Goal: Information Seeking & Learning: Learn about a topic

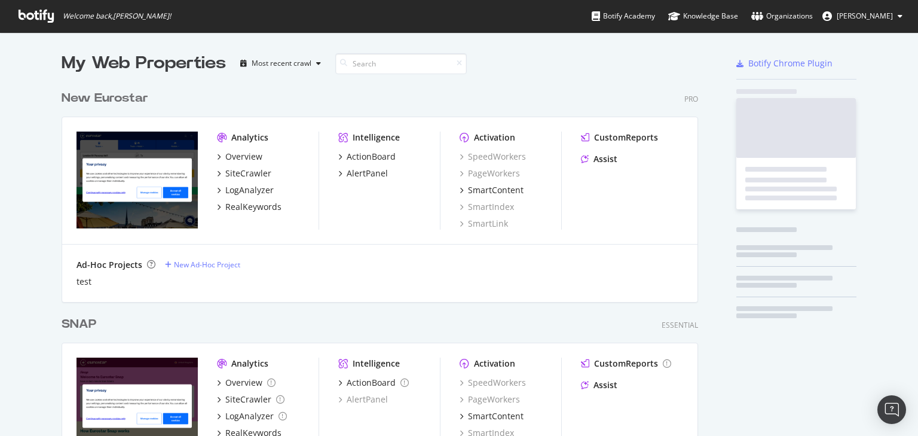
scroll to position [428, 639]
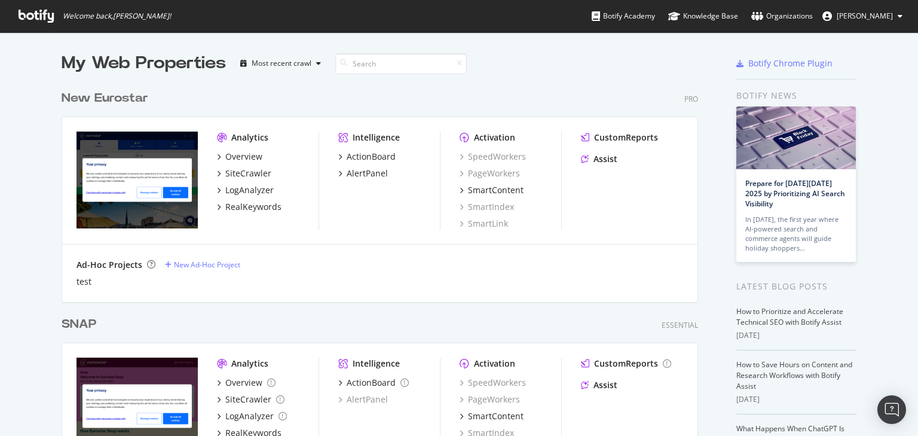
click at [120, 107] on div "New Eurostar Pro Analytics Overview SiteCrawler LogAnalyzer RealKeywords Intell…" at bounding box center [385, 188] width 646 height 226
click at [119, 103] on div "New Eurostar" at bounding box center [105, 98] width 87 height 17
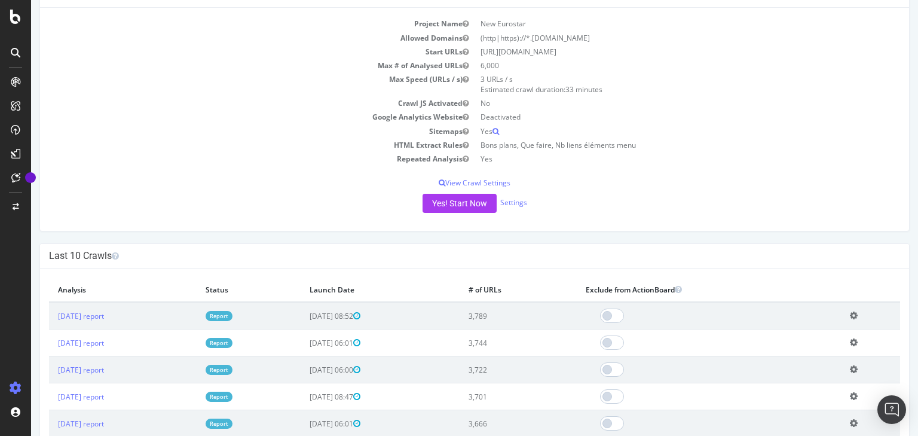
scroll to position [143, 0]
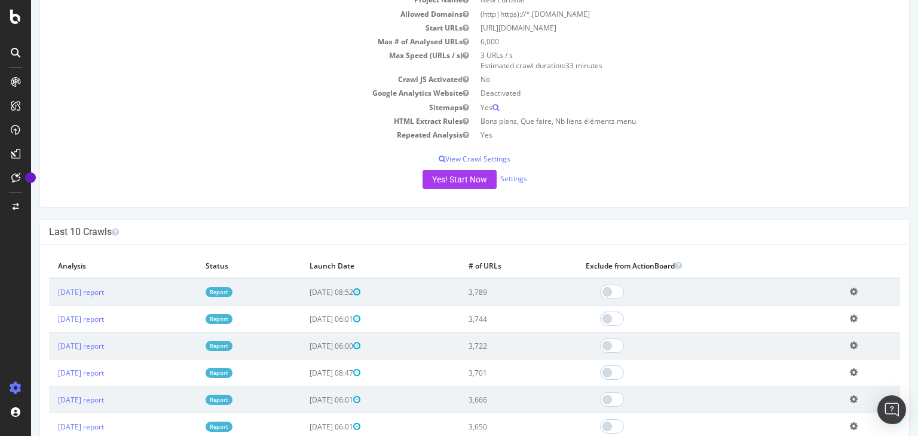
click at [196, 165] on div "Project Name New Eurostar Allowed Domains (http|https)://*.[DOMAIN_NAME] Start …" at bounding box center [474, 95] width 869 height 223
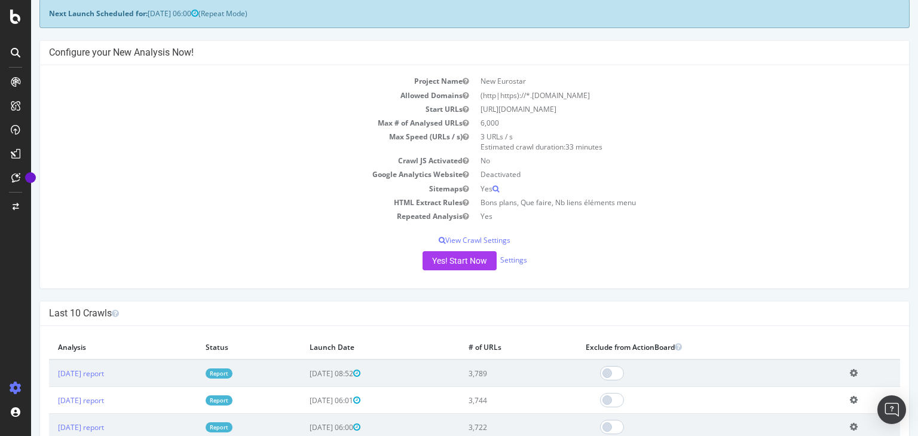
scroll to position [0, 0]
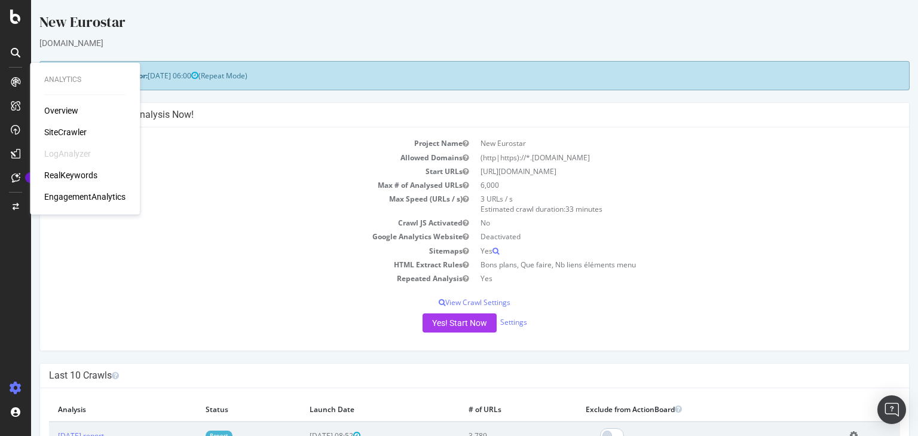
click at [76, 172] on div "RealKeywords" at bounding box center [70, 175] width 53 height 12
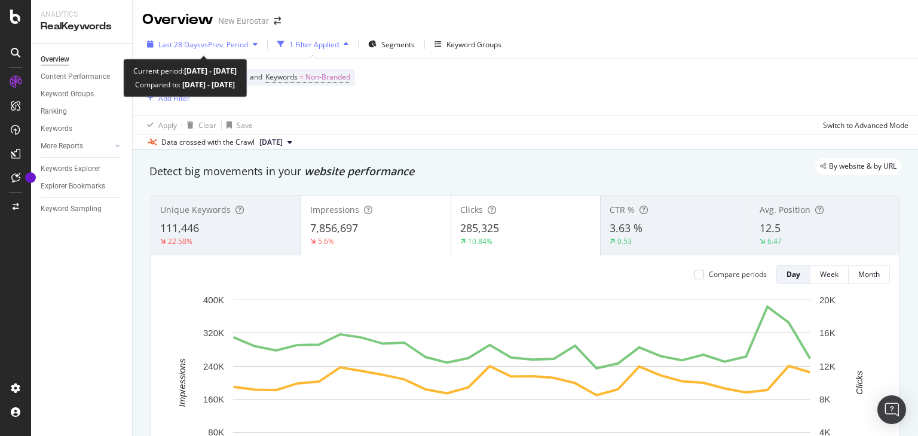
click at [197, 41] on span "Last 28 Days" at bounding box center [179, 44] width 42 height 10
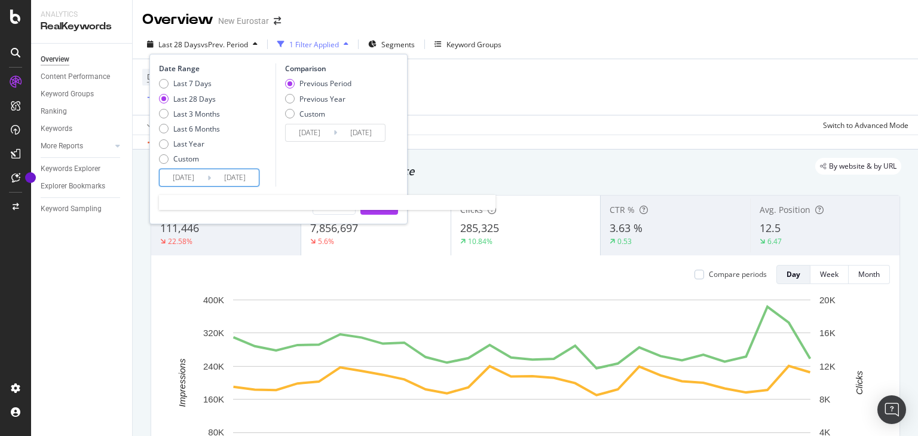
click at [194, 180] on input "[DATE]" at bounding box center [184, 177] width 48 height 17
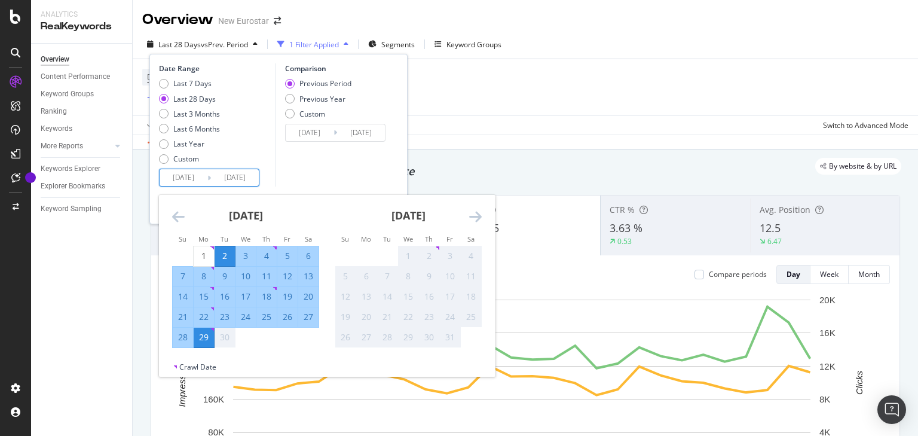
click at [201, 297] on div "15" at bounding box center [204, 296] width 20 height 12
type input "[DATE]"
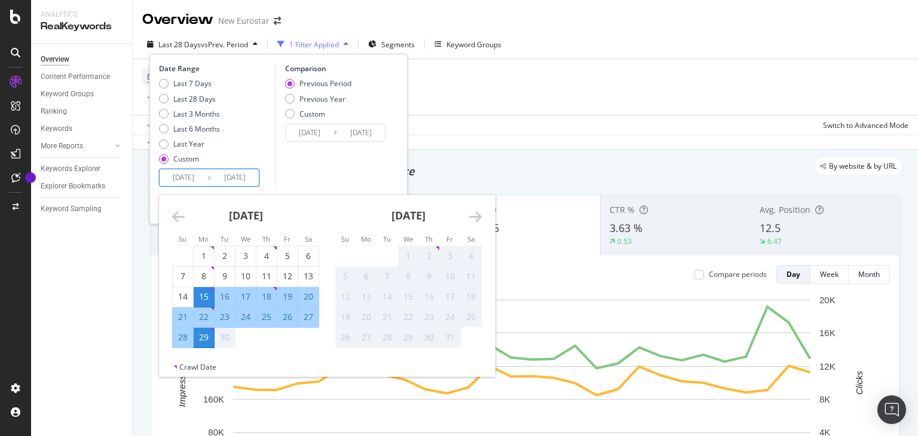
click at [185, 315] on div "21" at bounding box center [183, 317] width 20 height 12
type input "[DATE]"
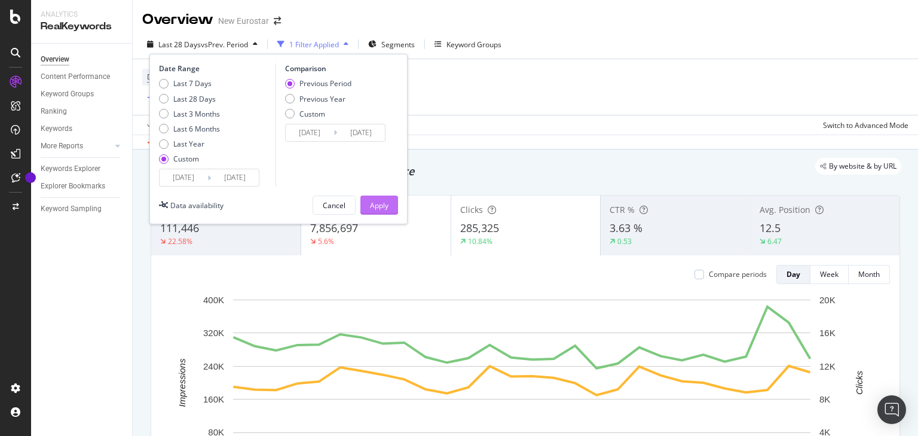
click at [381, 205] on div "Apply" at bounding box center [379, 205] width 19 height 10
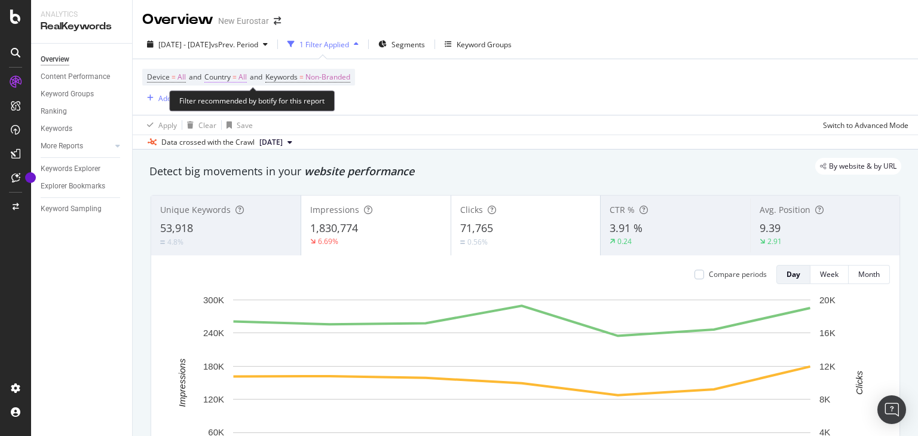
click at [247, 77] on span "All" at bounding box center [242, 77] width 8 height 17
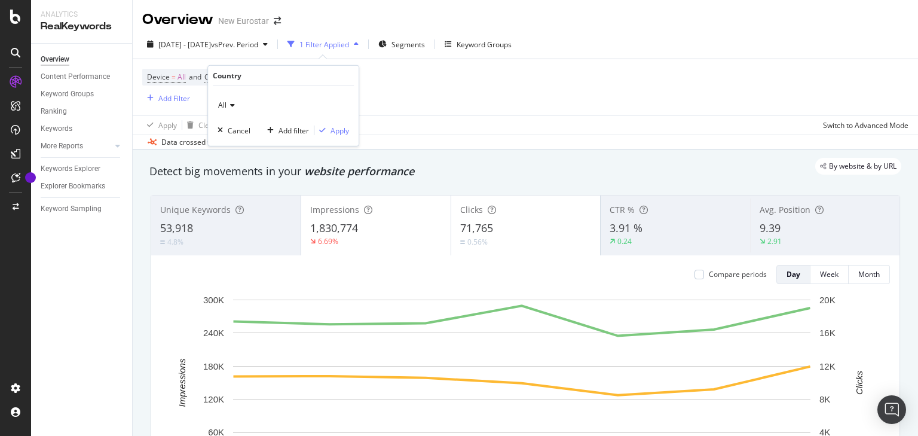
click at [222, 102] on span "All" at bounding box center [222, 105] width 8 height 10
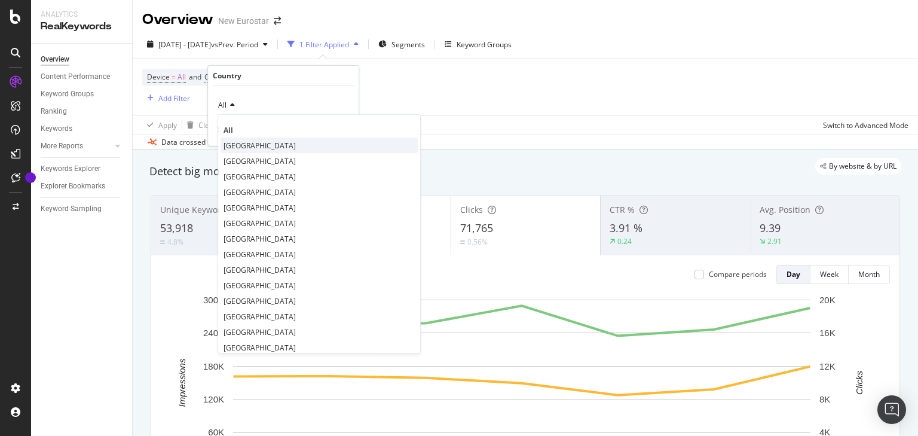
click at [250, 142] on span "[GEOGRAPHIC_DATA]" at bounding box center [259, 145] width 72 height 10
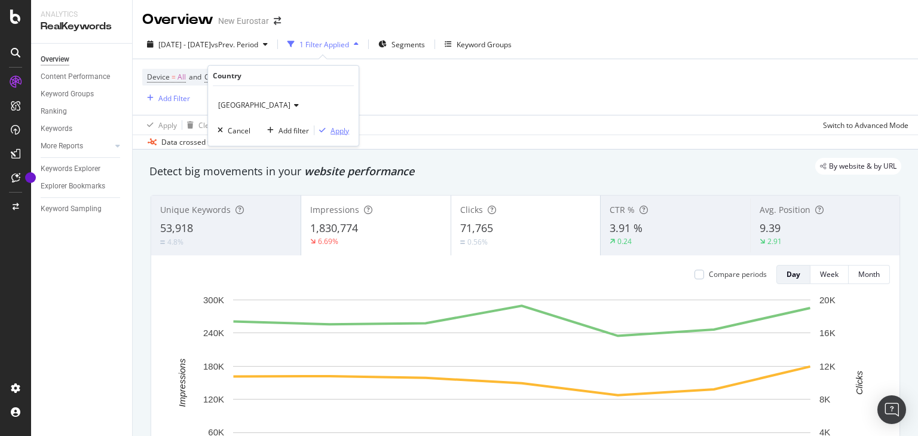
click at [346, 133] on div "Apply" at bounding box center [339, 130] width 19 height 10
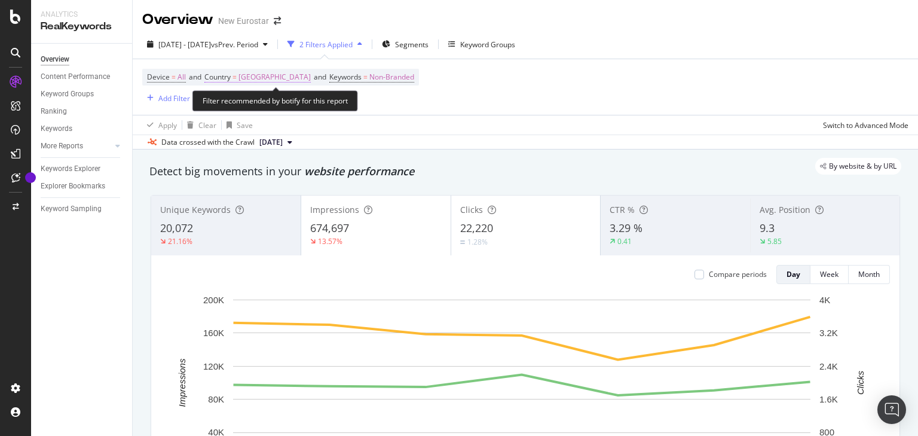
click at [269, 73] on span "[GEOGRAPHIC_DATA]" at bounding box center [274, 77] width 72 height 17
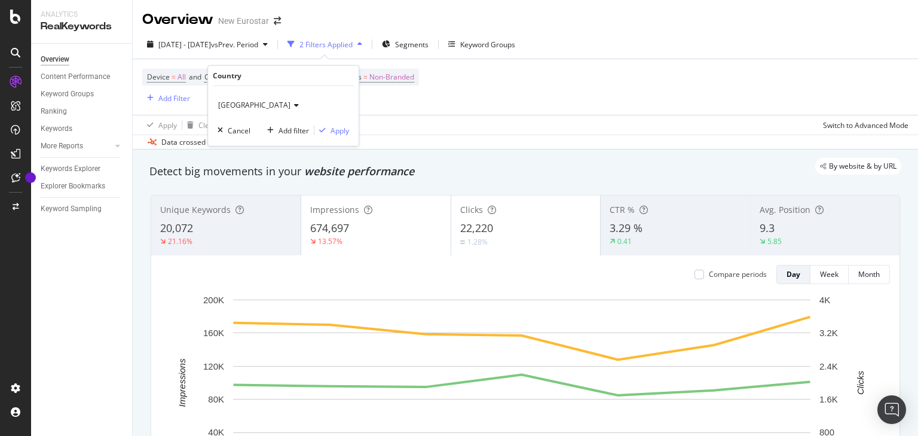
click at [252, 103] on span "[GEOGRAPHIC_DATA]" at bounding box center [254, 105] width 72 height 10
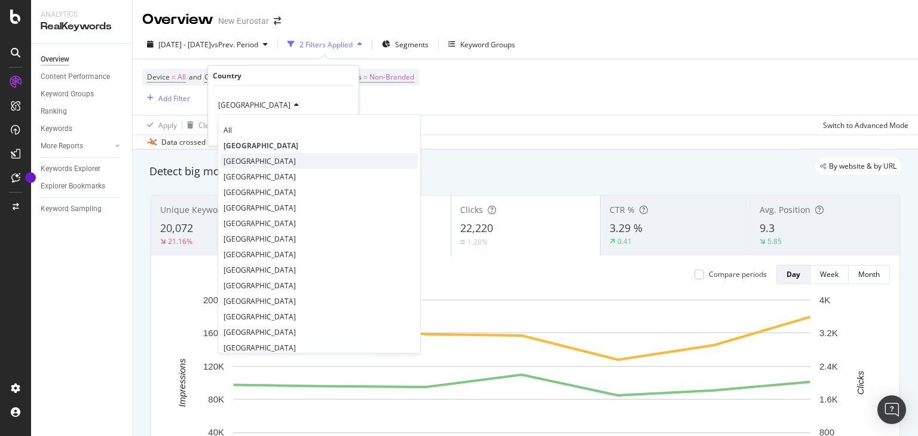
click at [249, 158] on div "[GEOGRAPHIC_DATA]" at bounding box center [318, 161] width 197 height 16
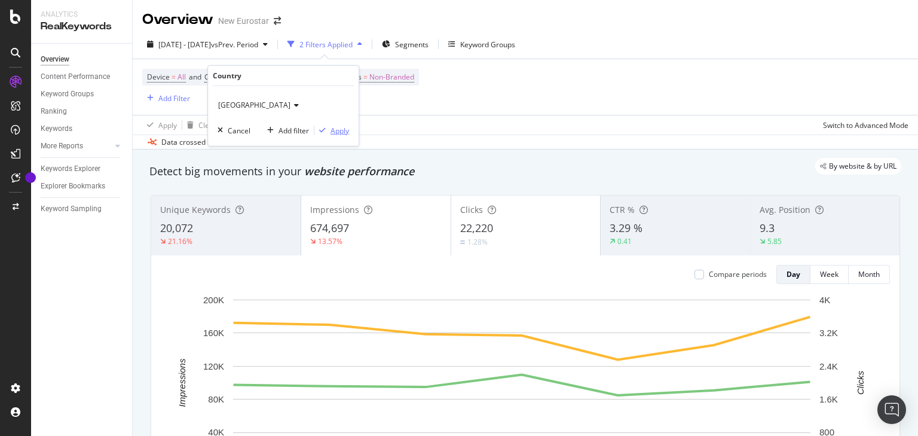
click at [339, 131] on div "Apply" at bounding box center [339, 130] width 19 height 10
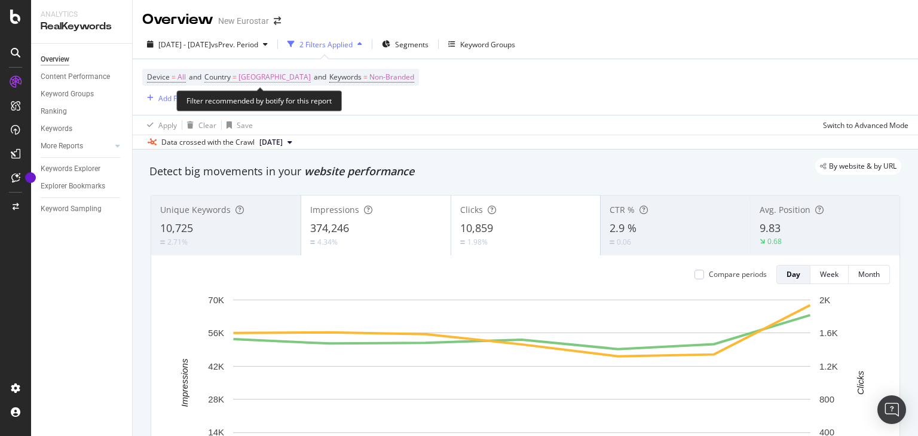
click at [258, 79] on span "[GEOGRAPHIC_DATA]" at bounding box center [274, 77] width 72 height 17
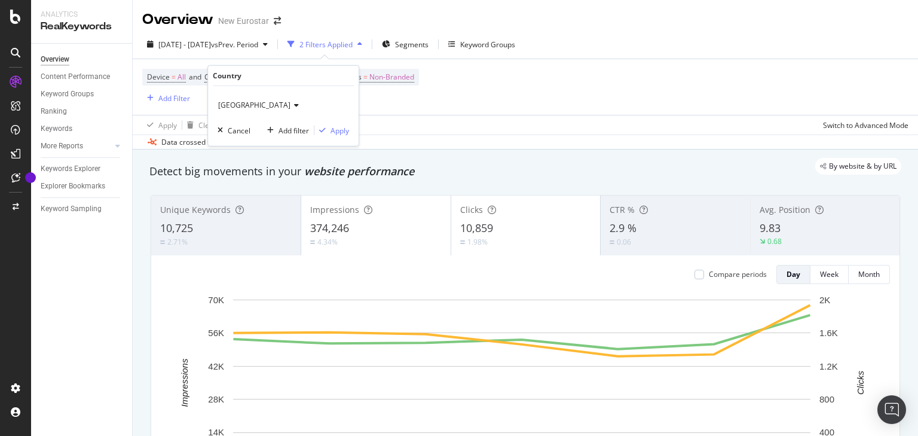
click at [290, 104] on icon at bounding box center [294, 105] width 8 height 7
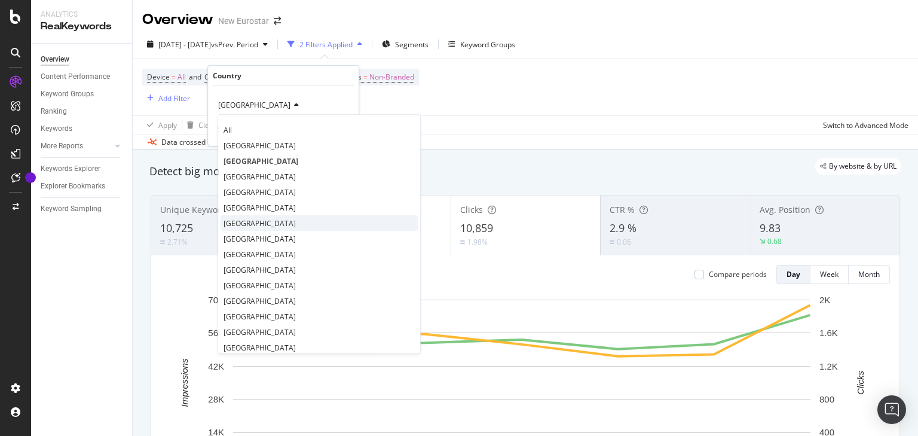
click at [256, 223] on div "[GEOGRAPHIC_DATA]" at bounding box center [318, 223] width 197 height 16
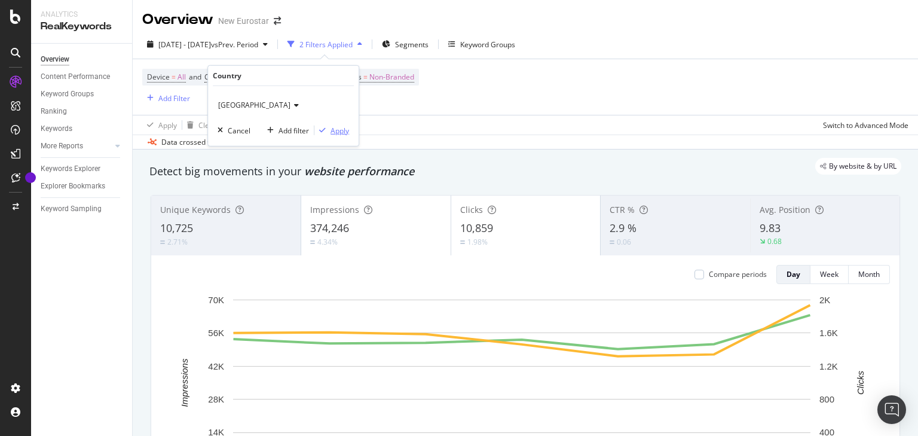
click at [336, 130] on div "Apply" at bounding box center [339, 130] width 19 height 10
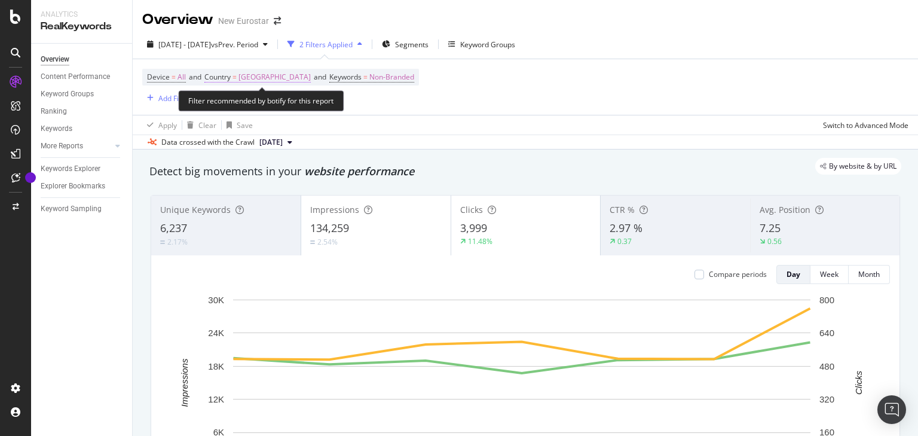
click at [260, 79] on span "[GEOGRAPHIC_DATA]" at bounding box center [274, 77] width 72 height 17
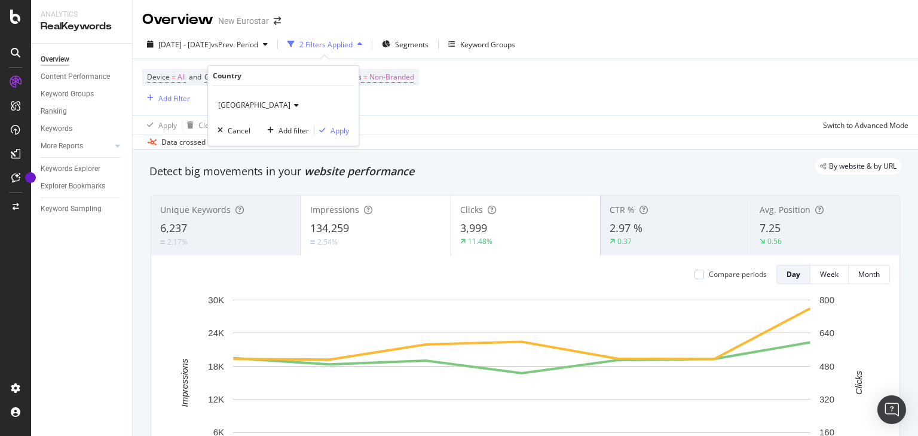
click at [290, 103] on icon at bounding box center [294, 105] width 8 height 7
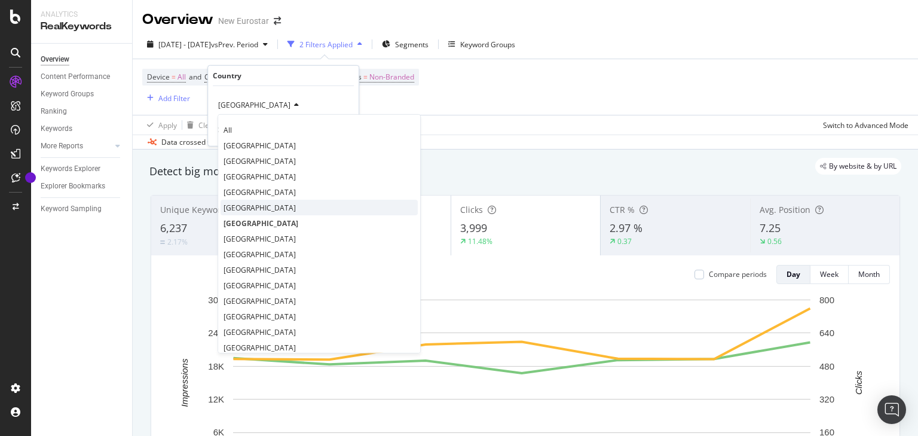
click at [256, 208] on span "[GEOGRAPHIC_DATA]" at bounding box center [259, 207] width 72 height 10
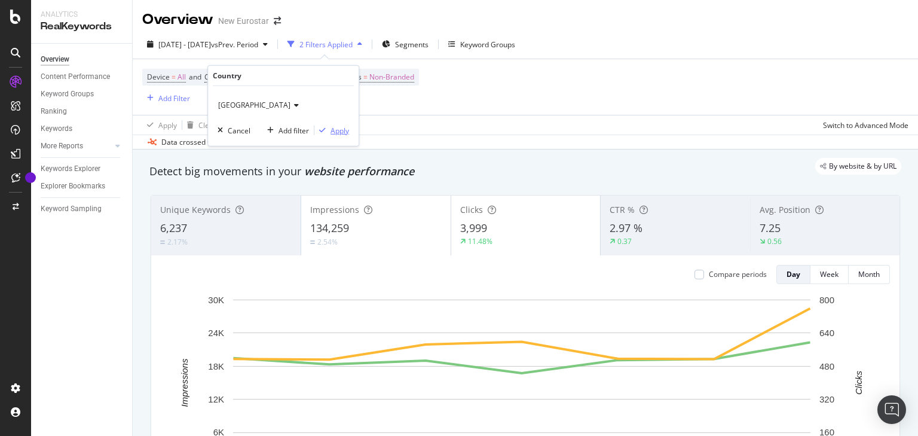
click at [334, 134] on div "Apply" at bounding box center [339, 130] width 19 height 10
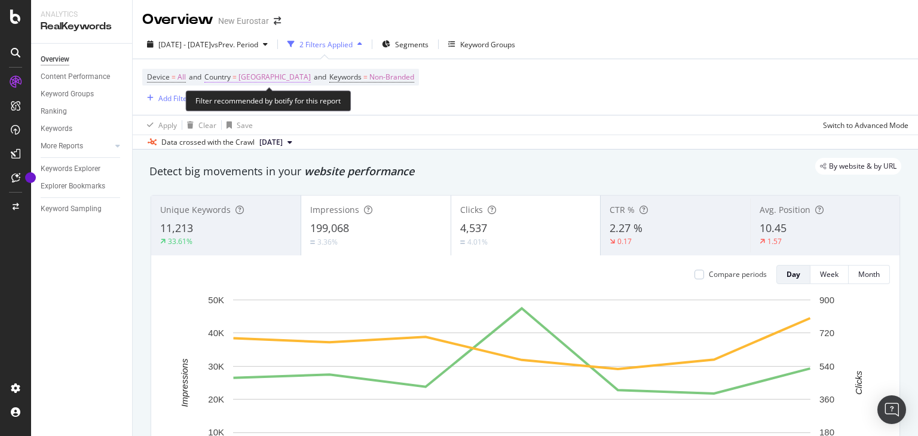
click at [277, 76] on span "[GEOGRAPHIC_DATA]" at bounding box center [274, 77] width 72 height 17
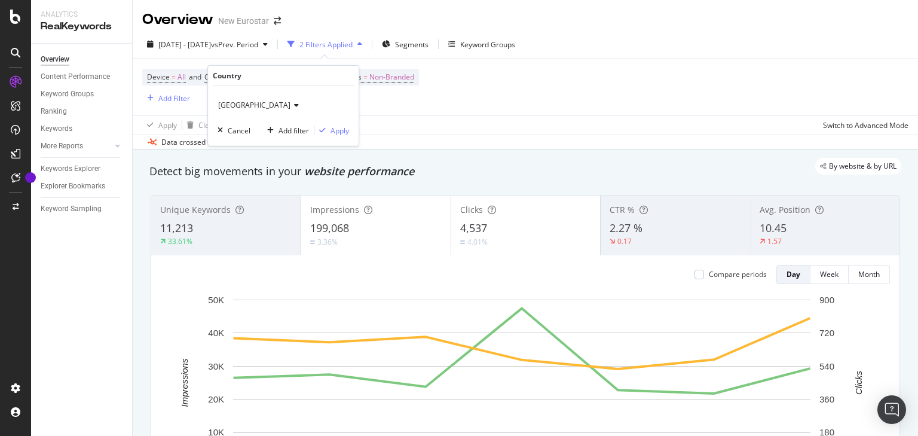
click at [252, 101] on span "[GEOGRAPHIC_DATA]" at bounding box center [254, 105] width 72 height 10
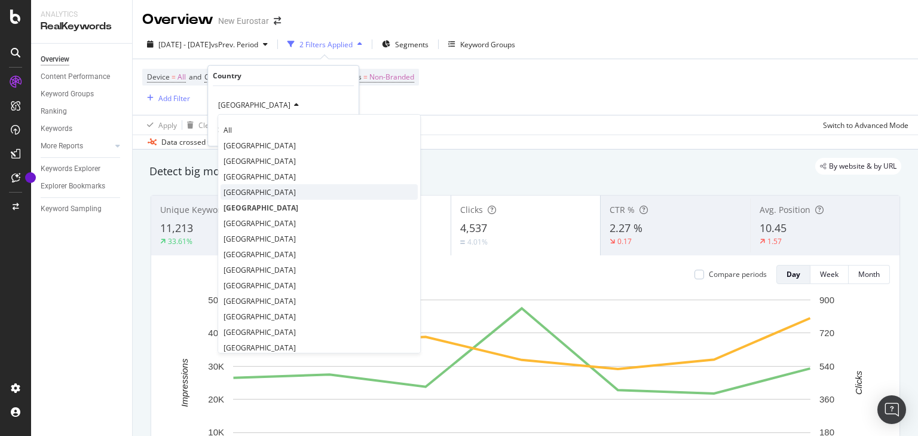
click at [258, 184] on div "[GEOGRAPHIC_DATA]" at bounding box center [318, 192] width 197 height 16
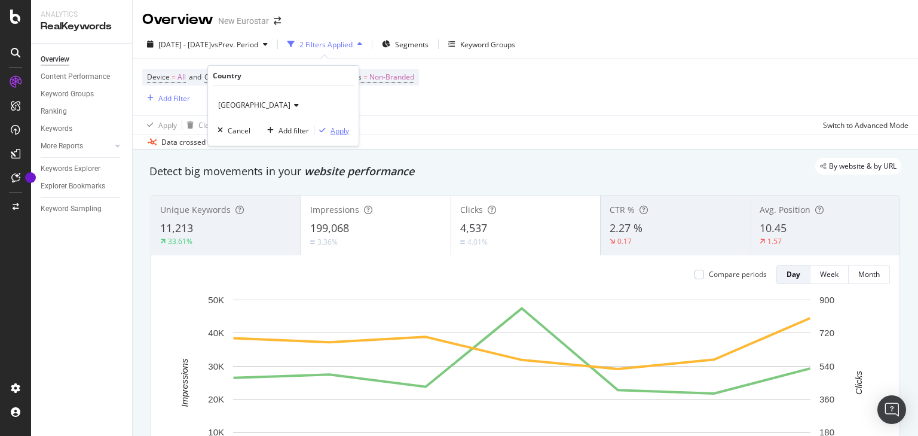
click at [328, 130] on div "button" at bounding box center [322, 130] width 16 height 7
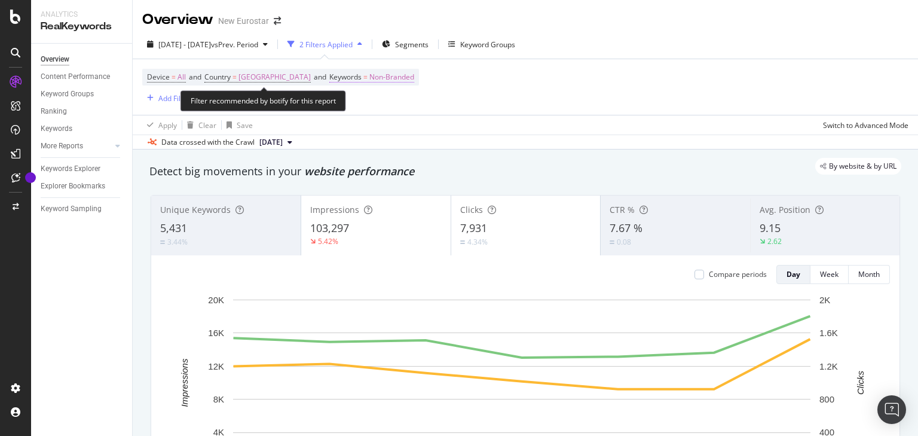
click at [369, 77] on span "Non-Branded" at bounding box center [391, 77] width 45 height 17
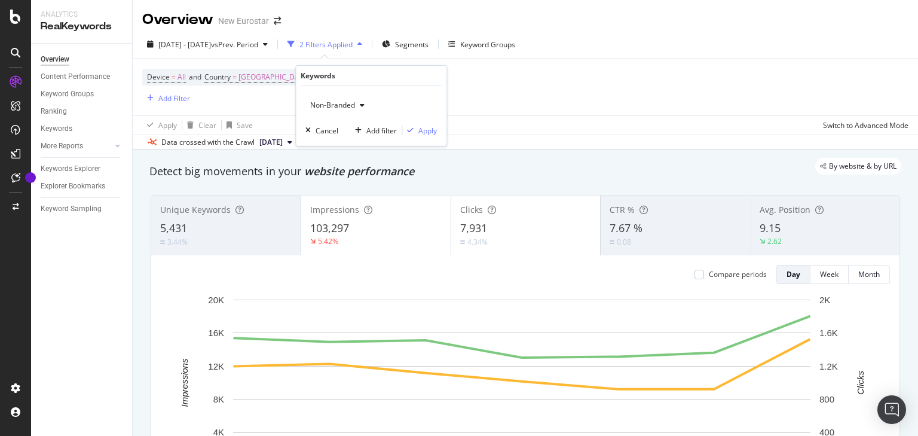
click at [336, 103] on span "Non-Branded" at bounding box center [330, 105] width 50 height 10
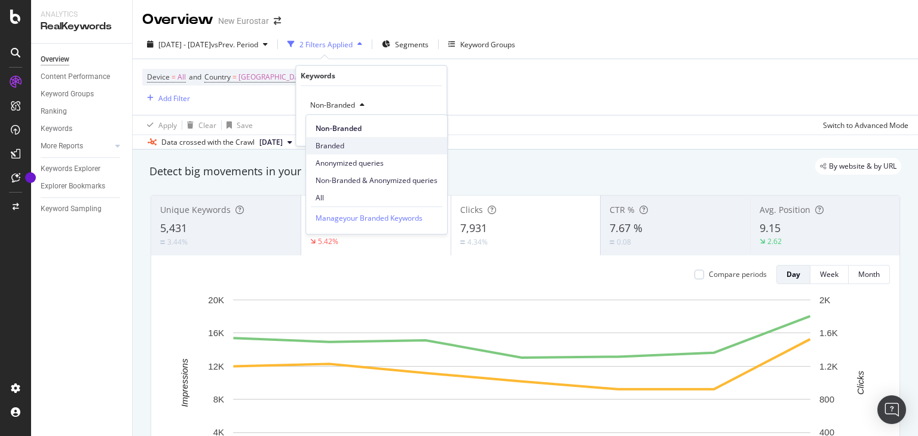
click at [347, 142] on span "Branded" at bounding box center [376, 145] width 122 height 11
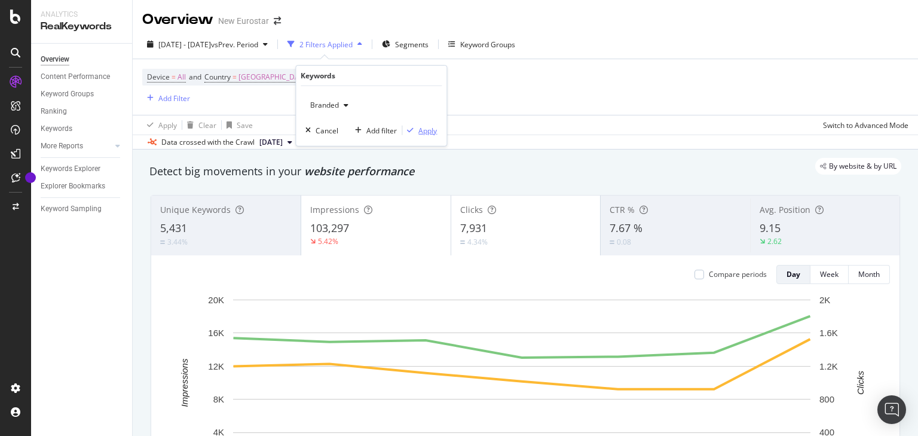
click at [423, 128] on div "Apply" at bounding box center [427, 130] width 19 height 10
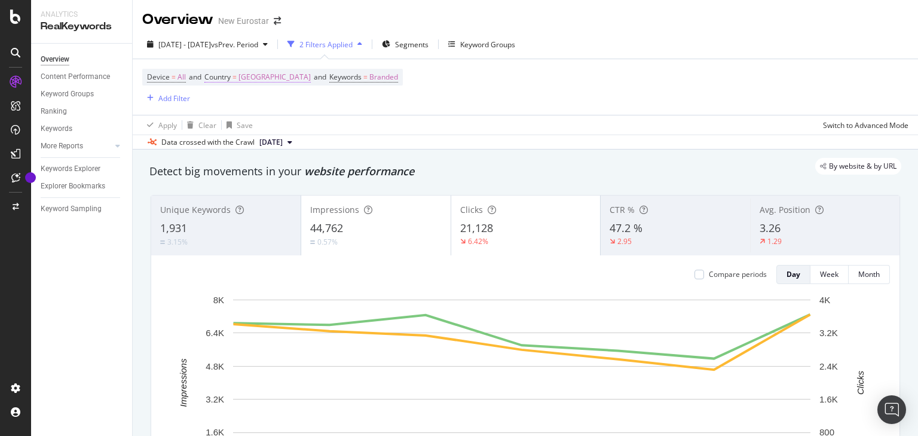
click at [242, 67] on div "Device = All and Country = [GEOGRAPHIC_DATA] and Keywords = Branded Add Filter" at bounding box center [525, 87] width 766 height 56
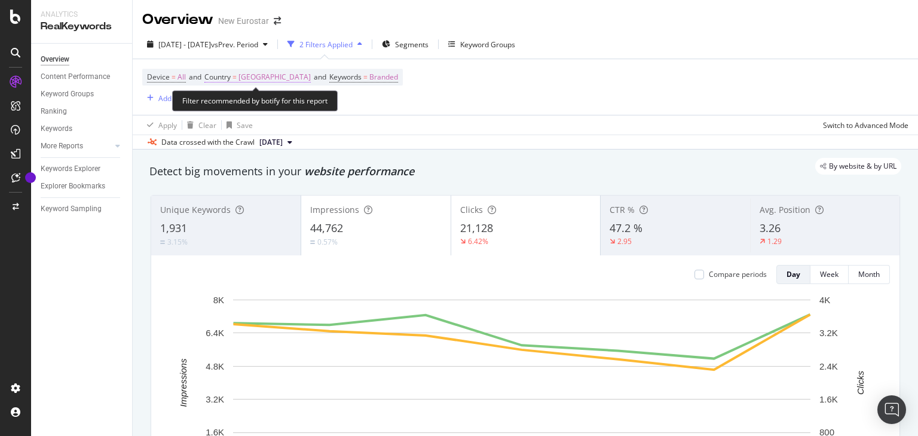
click at [246, 73] on span "[GEOGRAPHIC_DATA]" at bounding box center [274, 77] width 72 height 17
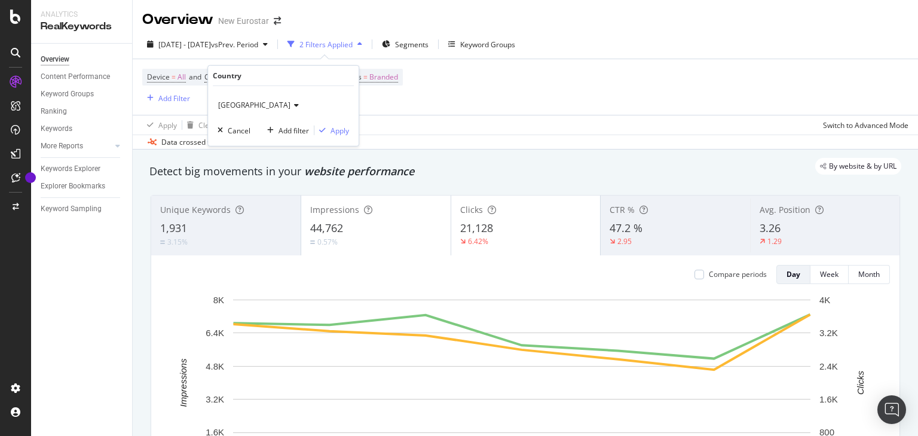
click at [243, 105] on span "[GEOGRAPHIC_DATA]" at bounding box center [254, 105] width 72 height 10
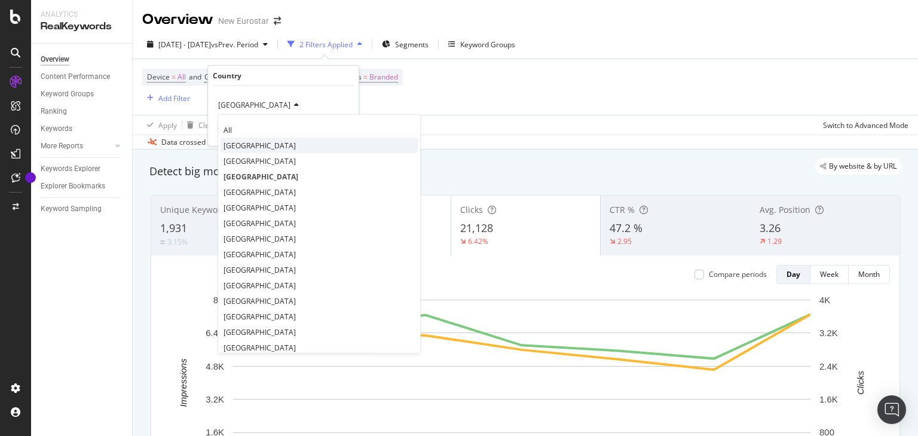
click at [268, 148] on span "[GEOGRAPHIC_DATA]" at bounding box center [259, 145] width 72 height 10
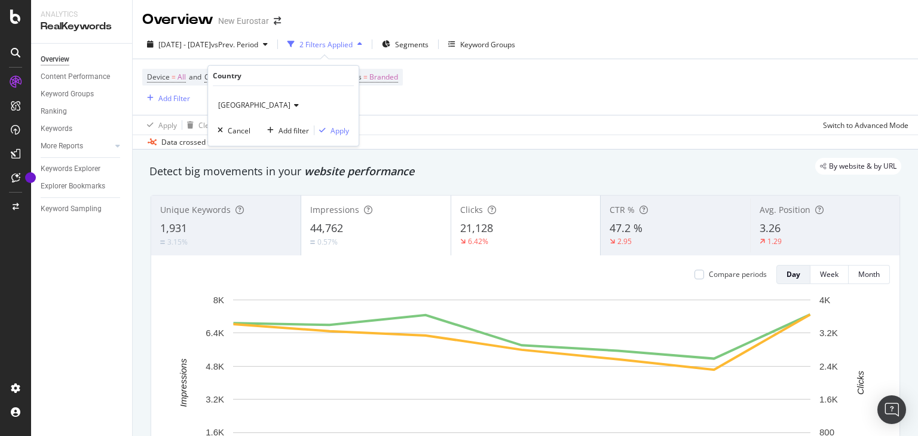
click at [349, 130] on div "[GEOGRAPHIC_DATA] Cancel Add filter Apply" at bounding box center [283, 116] width 151 height 60
click at [337, 130] on div "Apply" at bounding box center [339, 130] width 19 height 10
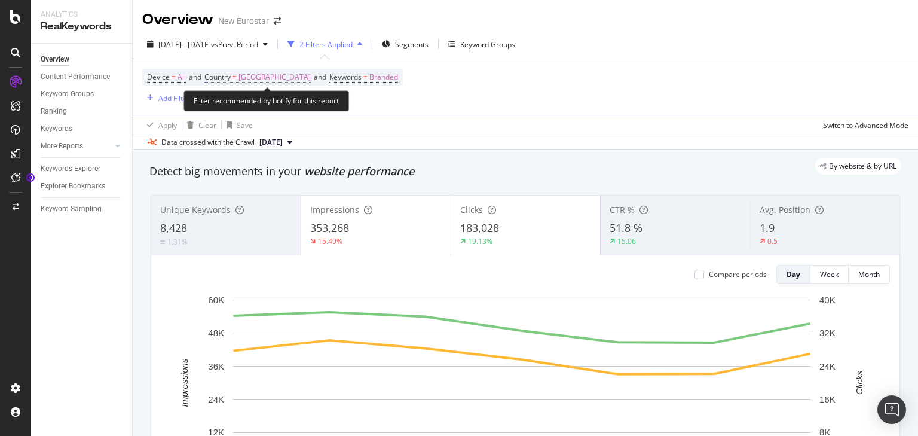
click at [277, 81] on span "[GEOGRAPHIC_DATA]" at bounding box center [274, 77] width 72 height 17
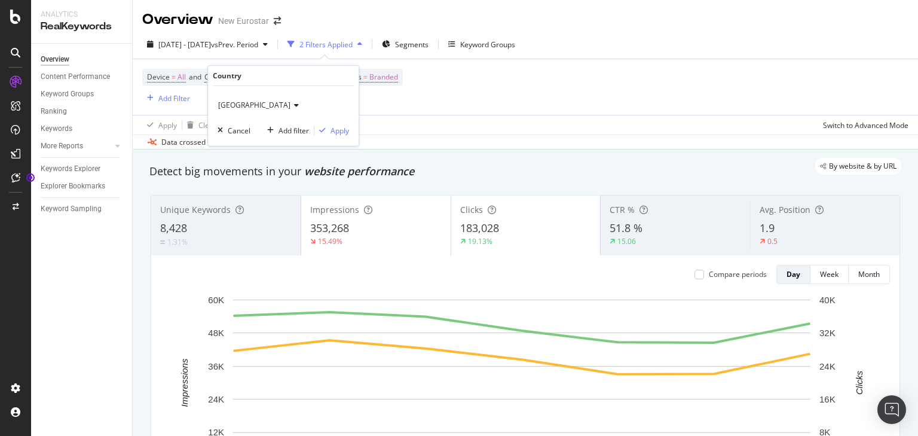
click at [259, 107] on span "[GEOGRAPHIC_DATA]" at bounding box center [254, 105] width 72 height 10
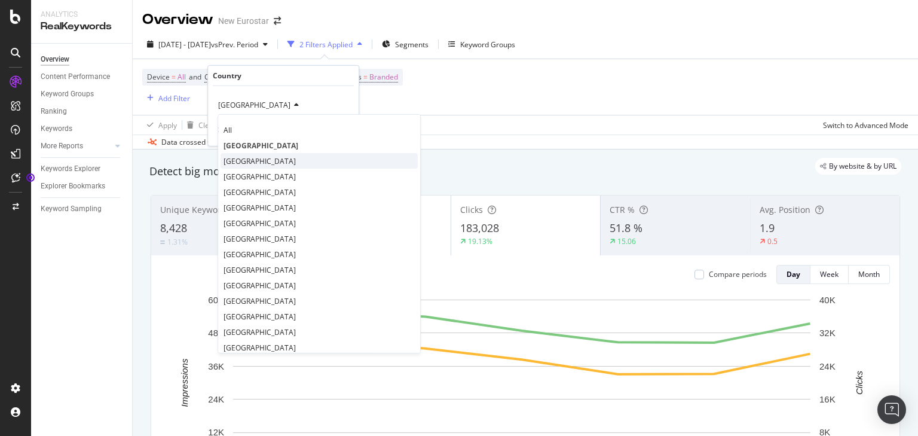
click at [249, 160] on div "[GEOGRAPHIC_DATA]" at bounding box center [318, 161] width 197 height 16
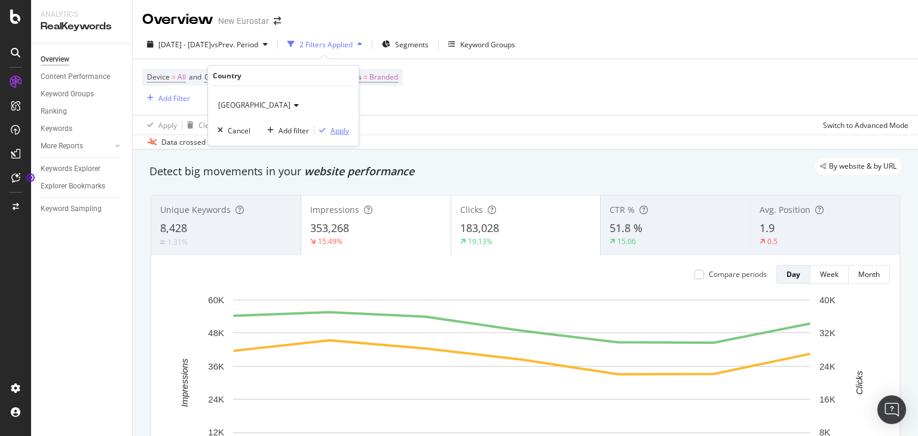
click at [338, 129] on div "Apply" at bounding box center [339, 130] width 19 height 10
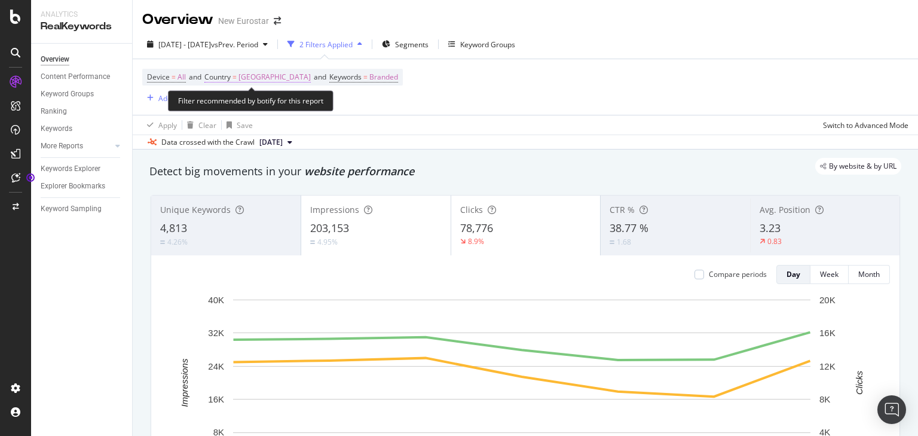
click at [261, 76] on span "[GEOGRAPHIC_DATA]" at bounding box center [274, 77] width 72 height 17
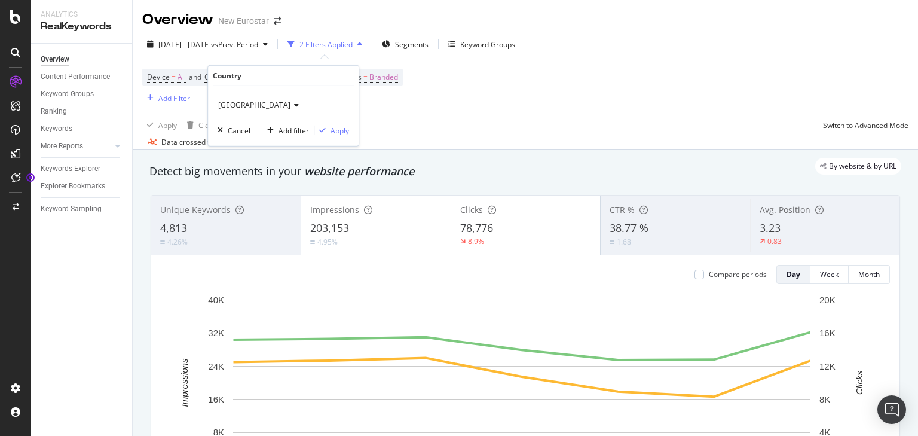
click at [238, 102] on span "[GEOGRAPHIC_DATA]" at bounding box center [254, 105] width 72 height 10
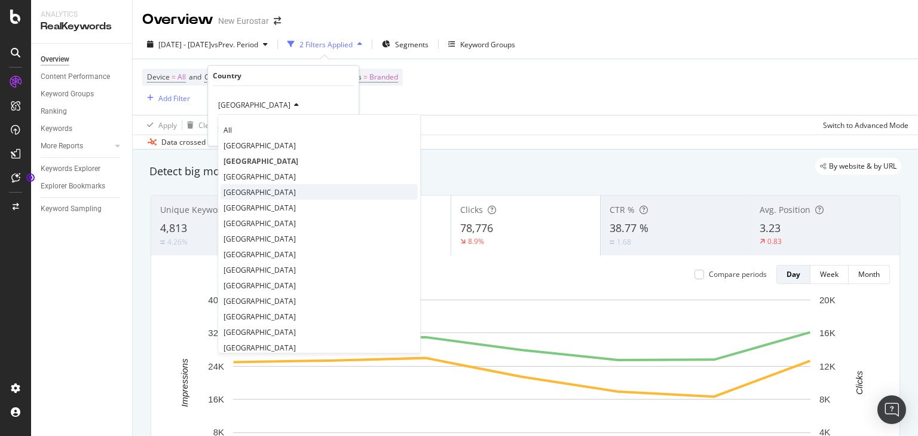
click at [259, 191] on div "[GEOGRAPHIC_DATA]" at bounding box center [318, 192] width 197 height 16
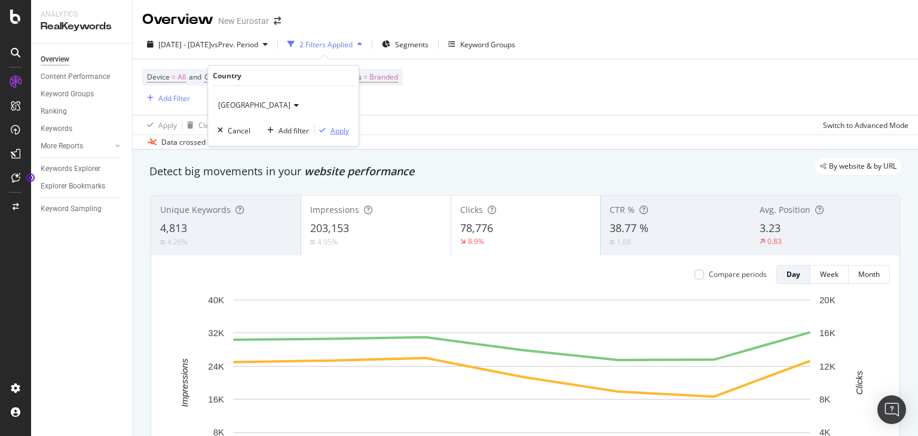
click at [337, 132] on div "Apply" at bounding box center [339, 130] width 19 height 10
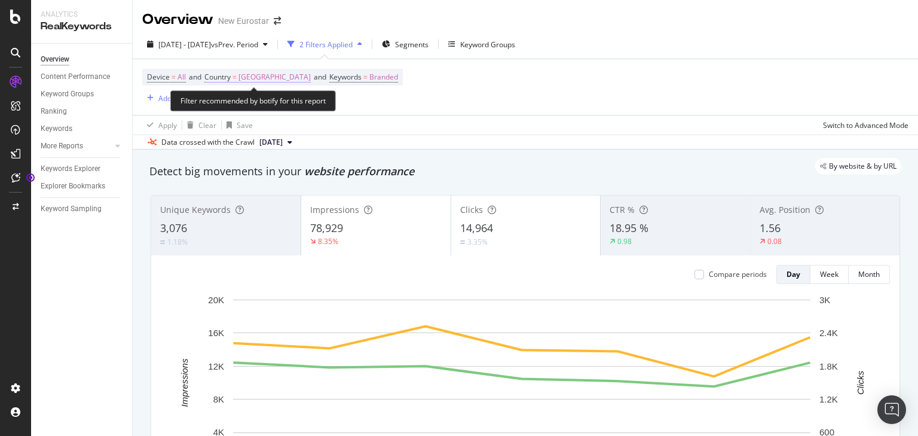
click at [260, 76] on span "[GEOGRAPHIC_DATA]" at bounding box center [274, 77] width 72 height 17
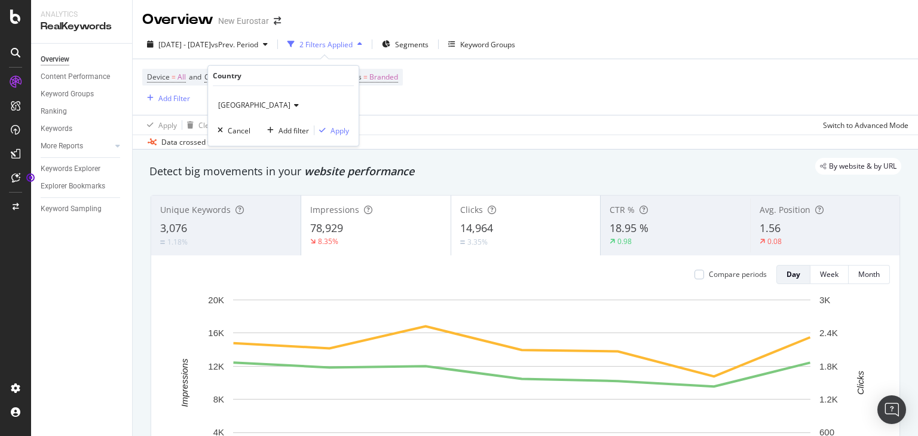
click at [240, 101] on span "[GEOGRAPHIC_DATA]" at bounding box center [254, 105] width 72 height 10
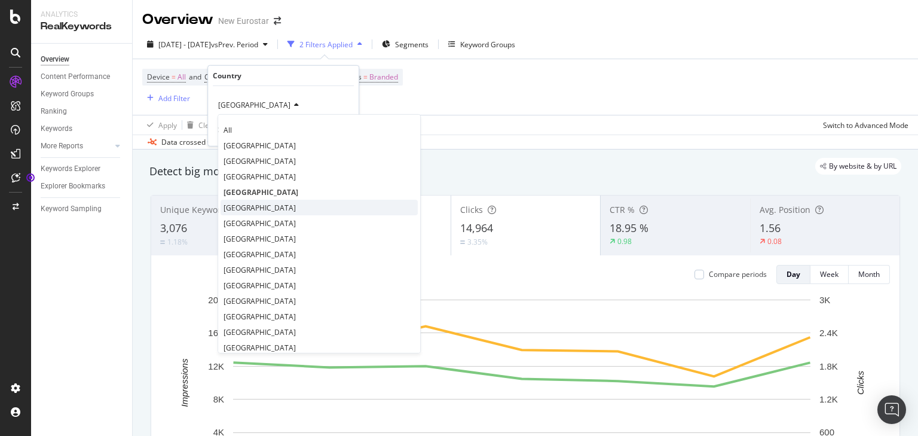
click at [259, 203] on span "[GEOGRAPHIC_DATA]" at bounding box center [259, 207] width 72 height 10
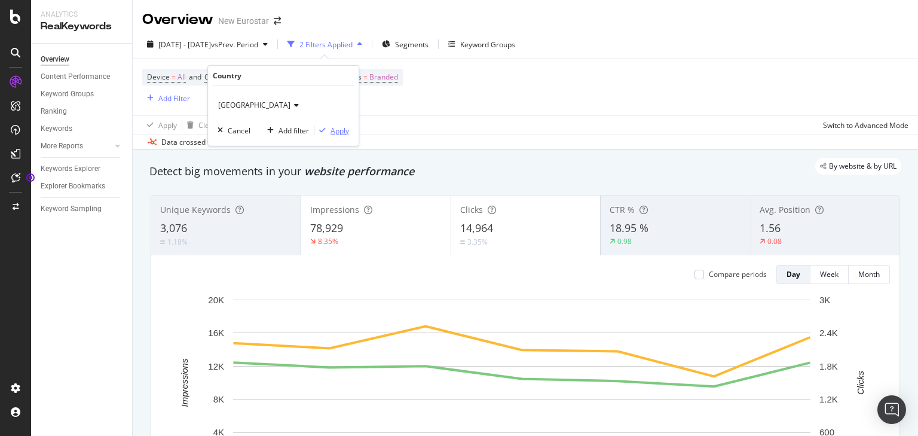
click at [331, 127] on div "Apply" at bounding box center [339, 130] width 19 height 10
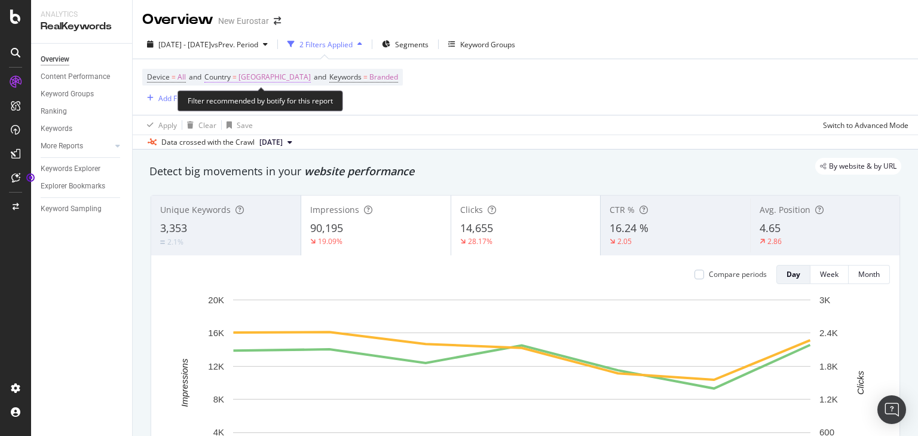
click at [278, 79] on span "[GEOGRAPHIC_DATA]" at bounding box center [274, 77] width 72 height 17
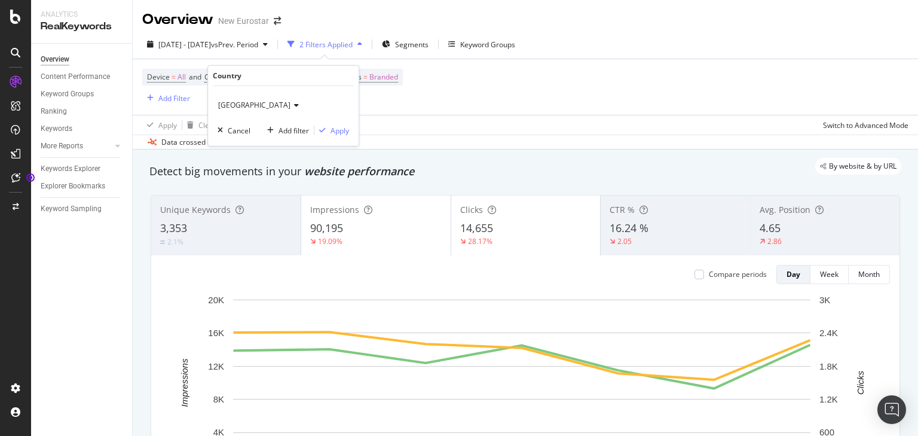
click at [268, 99] on div "[GEOGRAPHIC_DATA]" at bounding box center [282, 105] width 131 height 19
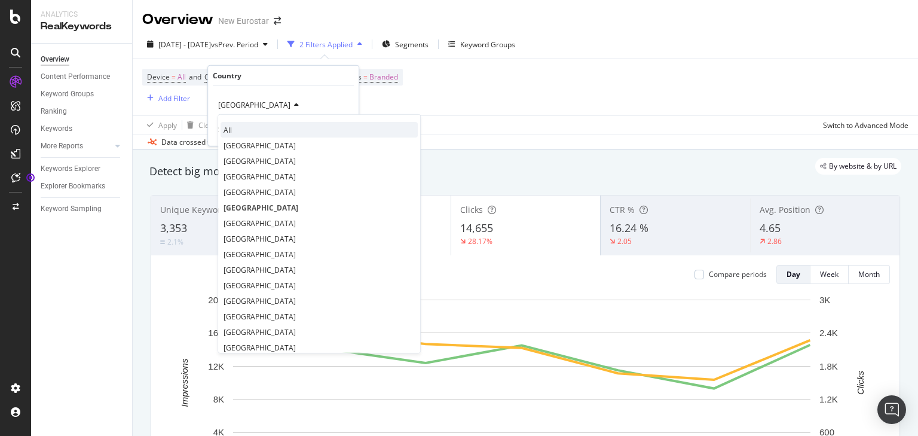
click at [243, 127] on div "All" at bounding box center [318, 130] width 197 height 16
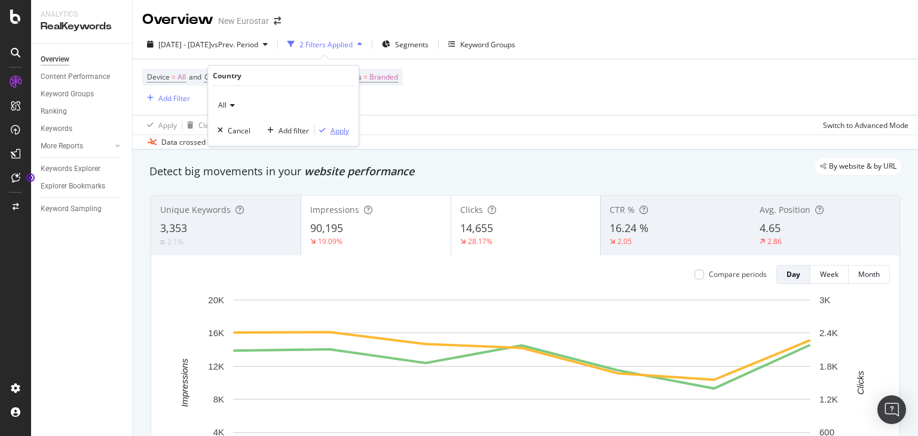
click at [340, 129] on div "Apply" at bounding box center [339, 130] width 19 height 10
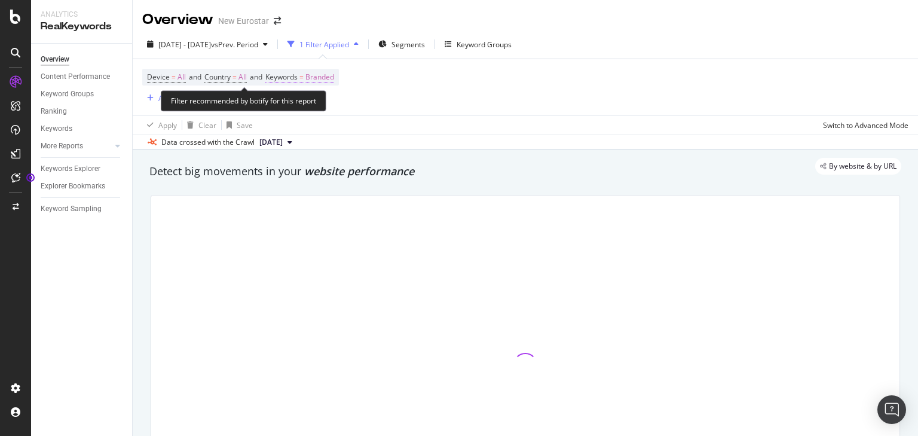
click at [327, 73] on span "Branded" at bounding box center [319, 77] width 29 height 17
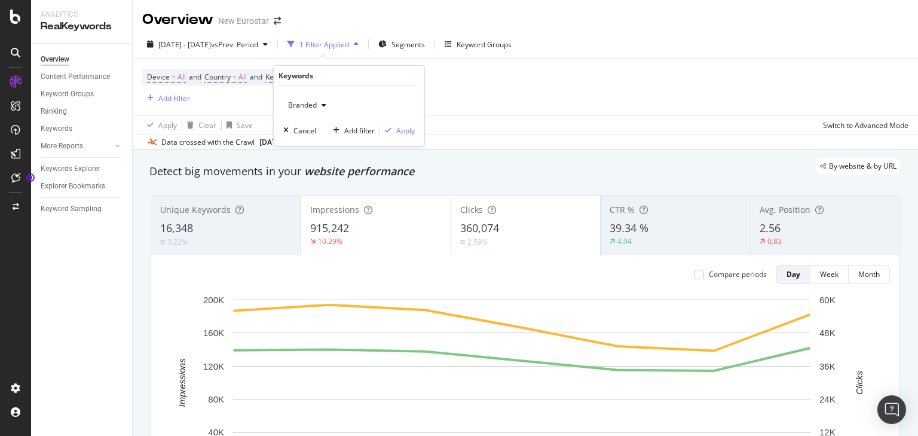
click at [311, 108] on span "Branded" at bounding box center [299, 105] width 33 height 10
click at [502, 90] on div "Device = All and Country = All and Keywords = Branded Add Filter" at bounding box center [525, 87] width 766 height 56
click at [179, 94] on div "Add Filter" at bounding box center [174, 98] width 32 height 10
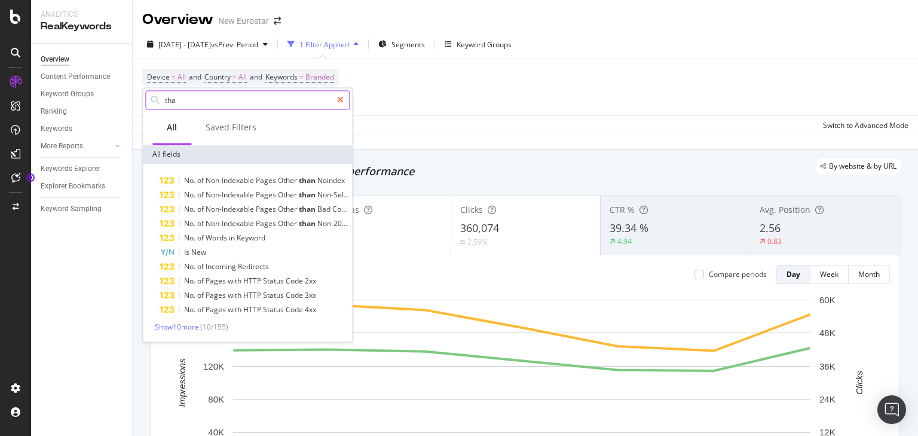
type input "tha"
click at [341, 99] on icon at bounding box center [340, 100] width 7 height 8
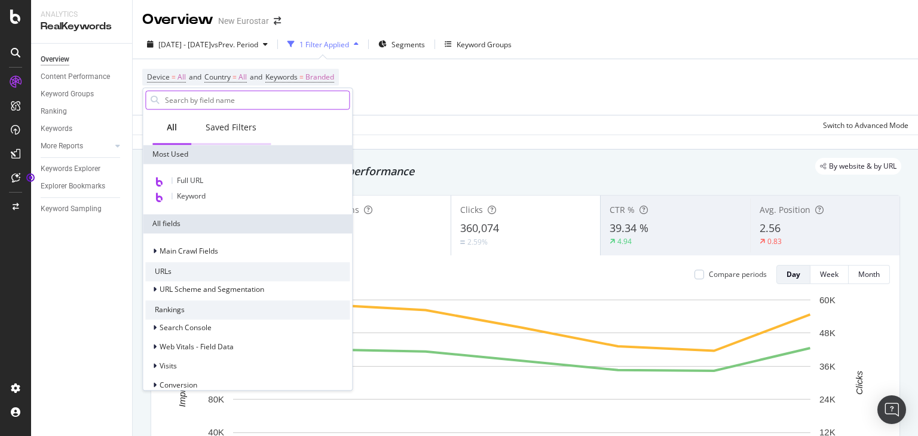
click at [249, 124] on div "Saved Filters" at bounding box center [231, 127] width 51 height 12
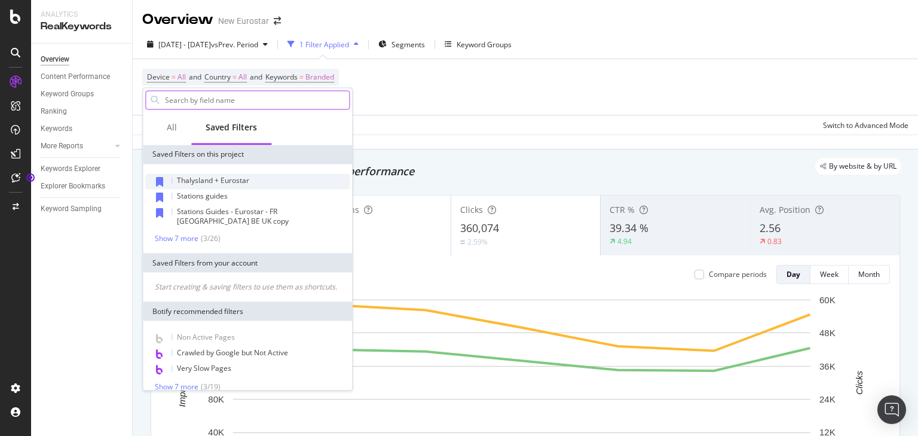
click at [234, 175] on span "Thalysland + Eurostar" at bounding box center [213, 180] width 72 height 10
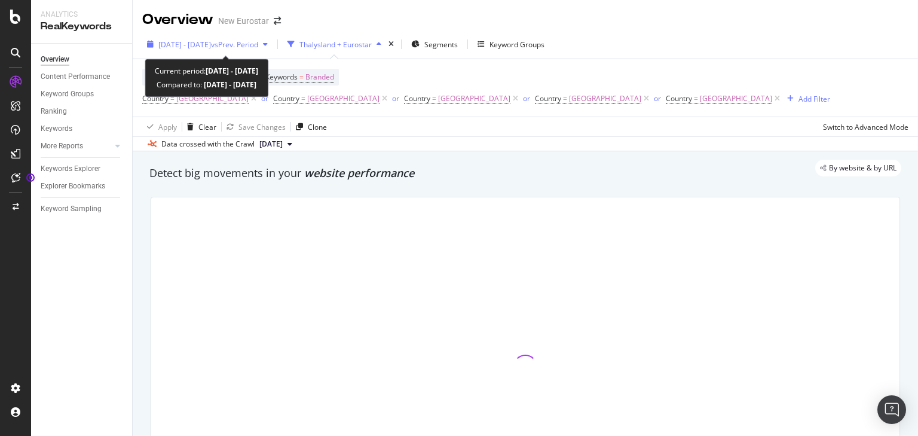
click at [207, 44] on span "[DATE] - [DATE]" at bounding box center [184, 44] width 53 height 10
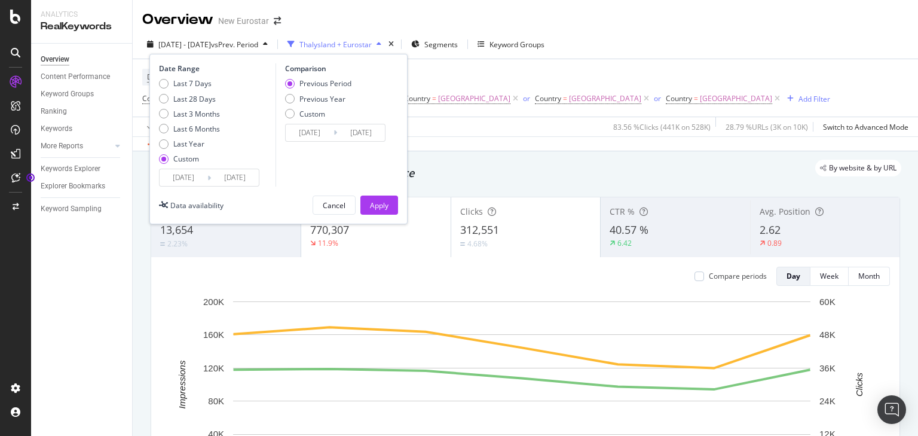
click at [201, 176] on input "[DATE]" at bounding box center [184, 177] width 48 height 17
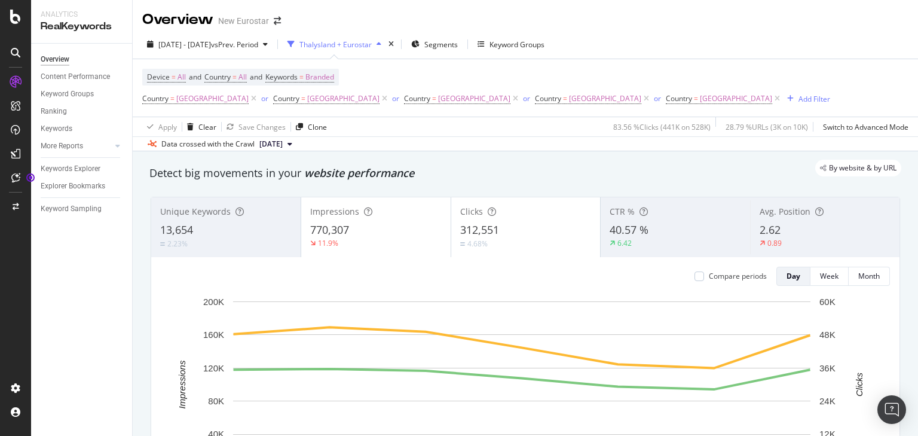
click at [434, 136] on div "Data crossed with the Crawl [DATE]" at bounding box center [525, 143] width 785 height 14
